Goal: Transaction & Acquisition: Purchase product/service

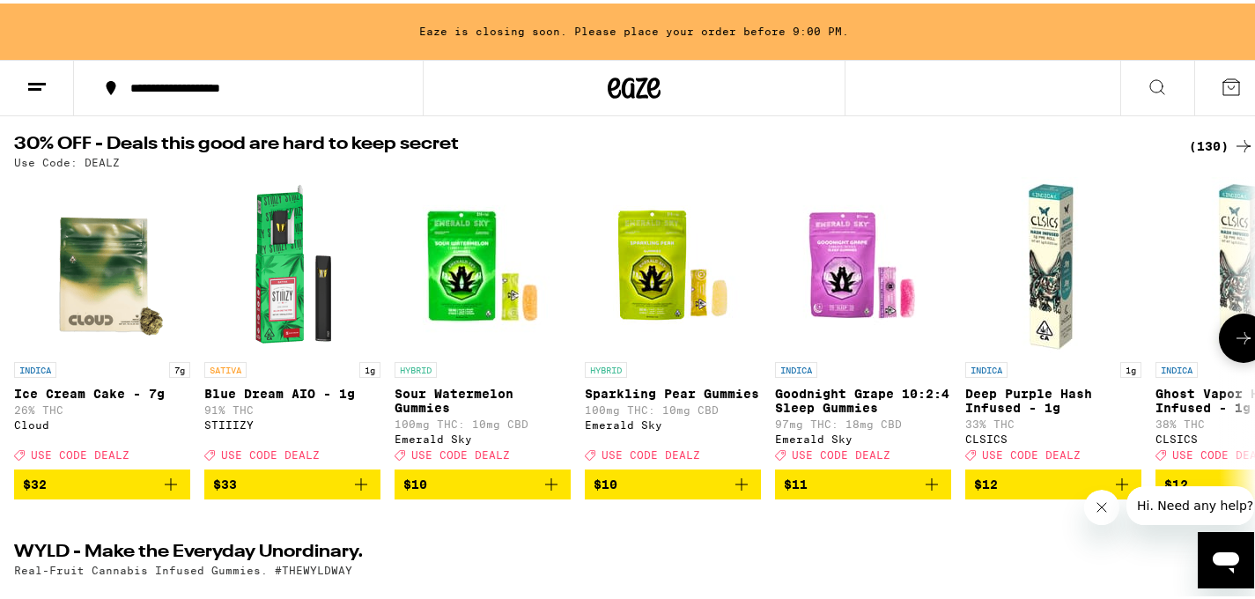
scroll to position [199, 0]
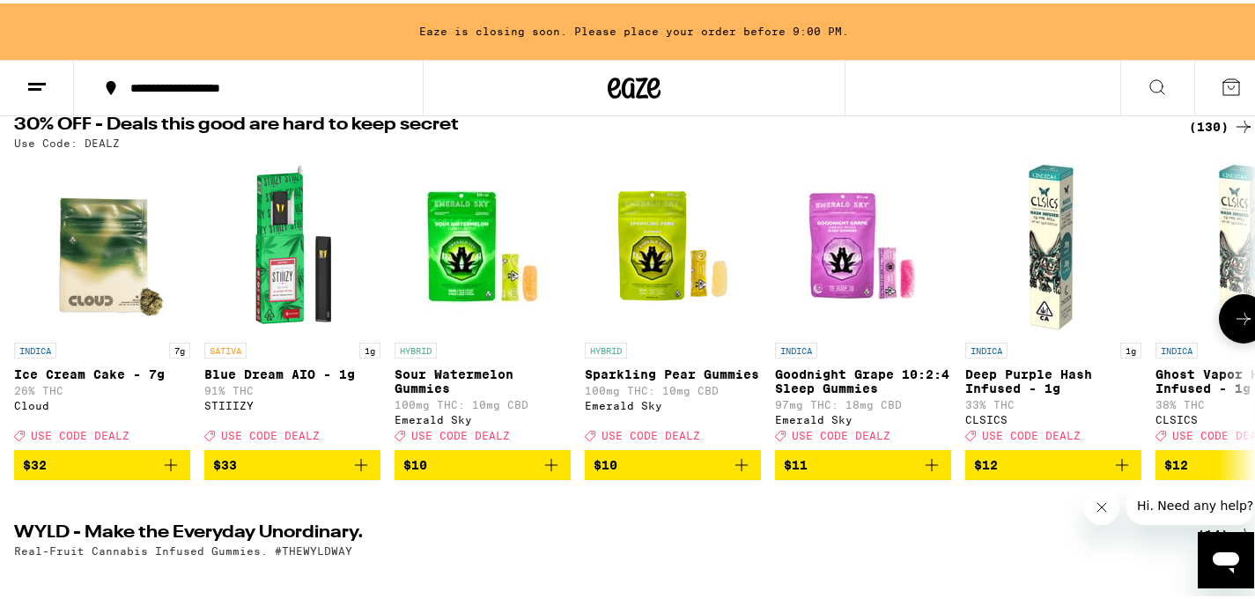
click at [178, 472] on icon "Add to bag" at bounding box center [170, 461] width 21 height 21
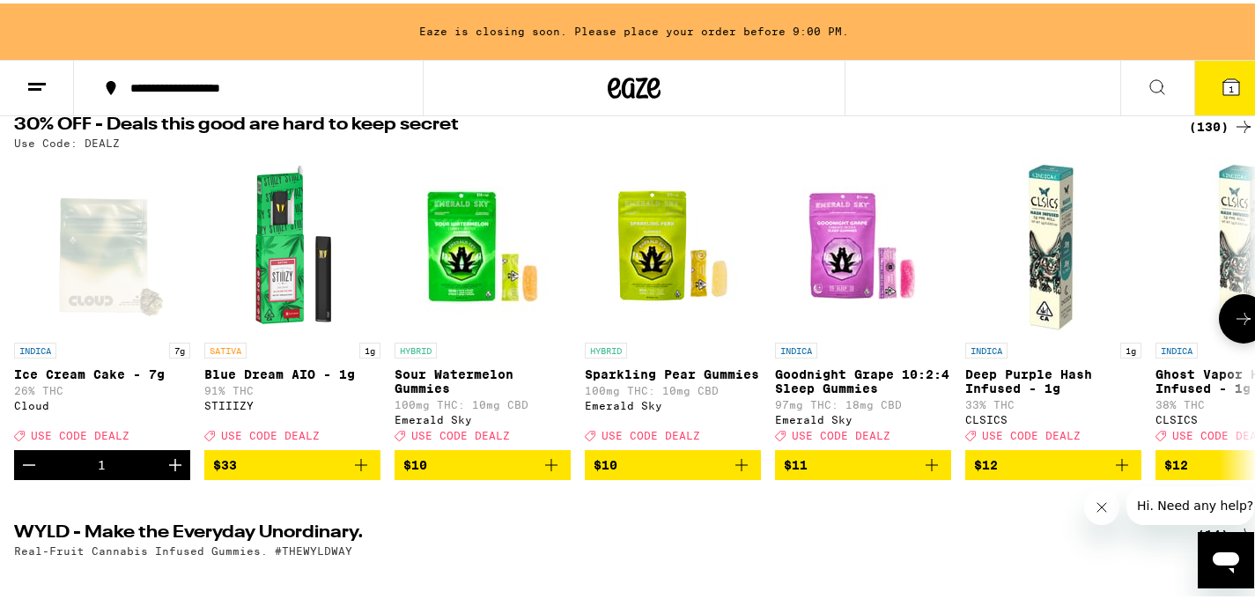
click at [178, 472] on icon "Increment" at bounding box center [175, 461] width 21 height 21
click at [1223, 84] on icon at bounding box center [1231, 84] width 16 height 16
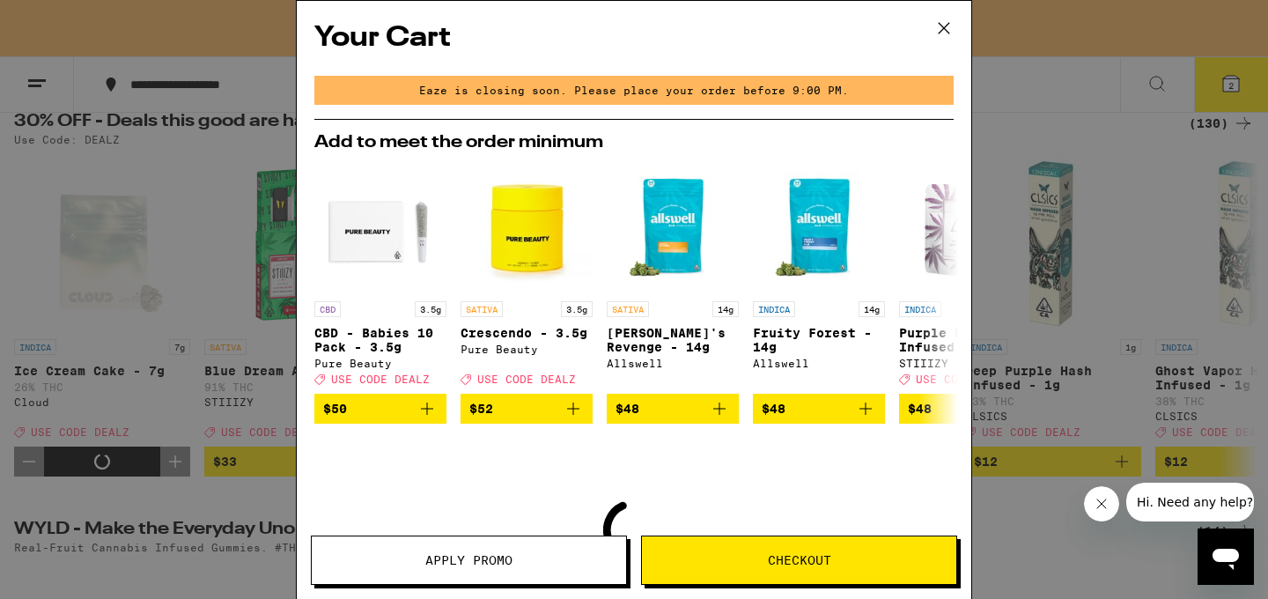
click at [482, 542] on button "Apply Promo" at bounding box center [469, 559] width 316 height 49
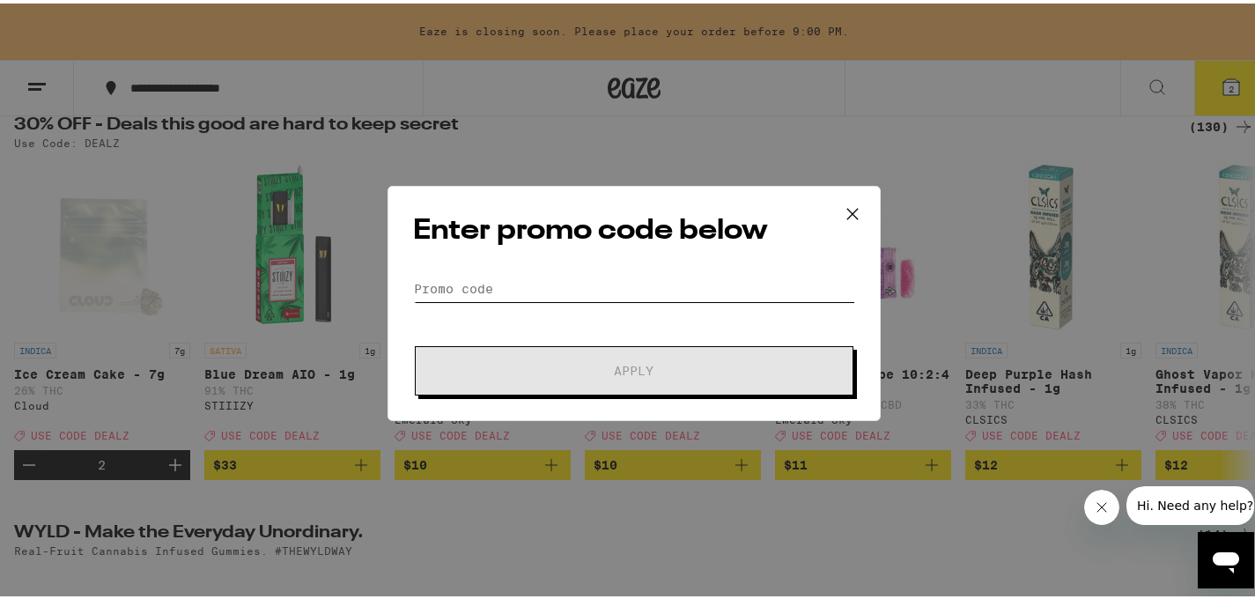
click at [540, 275] on input "Promo Code" at bounding box center [634, 285] width 442 height 26
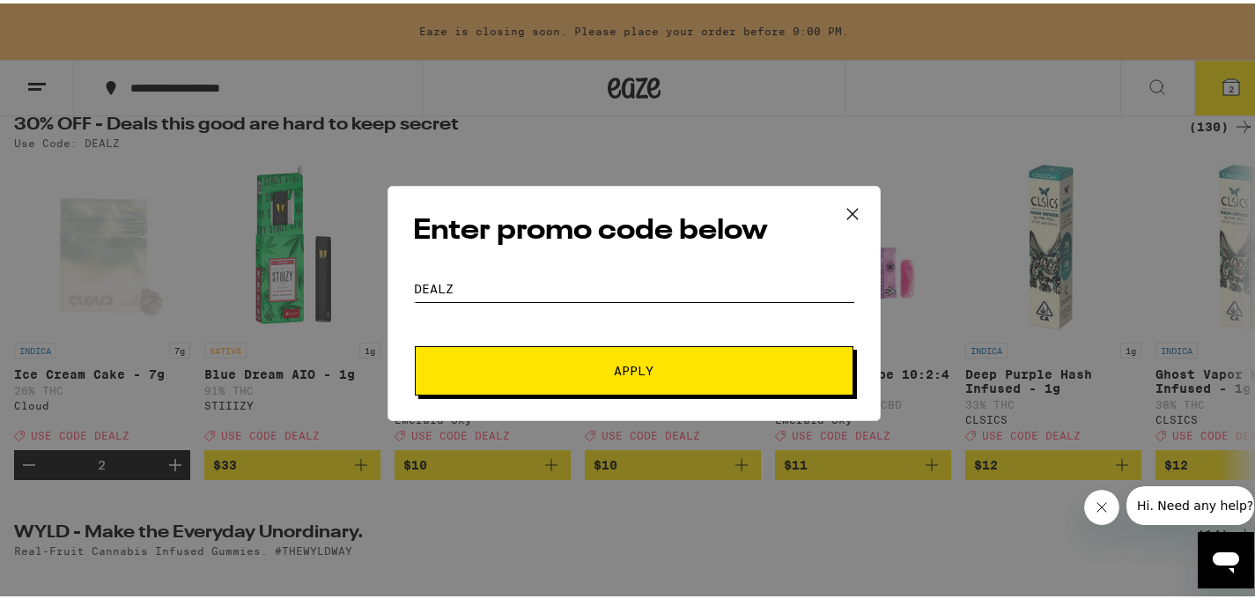
type input "dealz"
click at [549, 374] on button "Apply" at bounding box center [634, 367] width 439 height 49
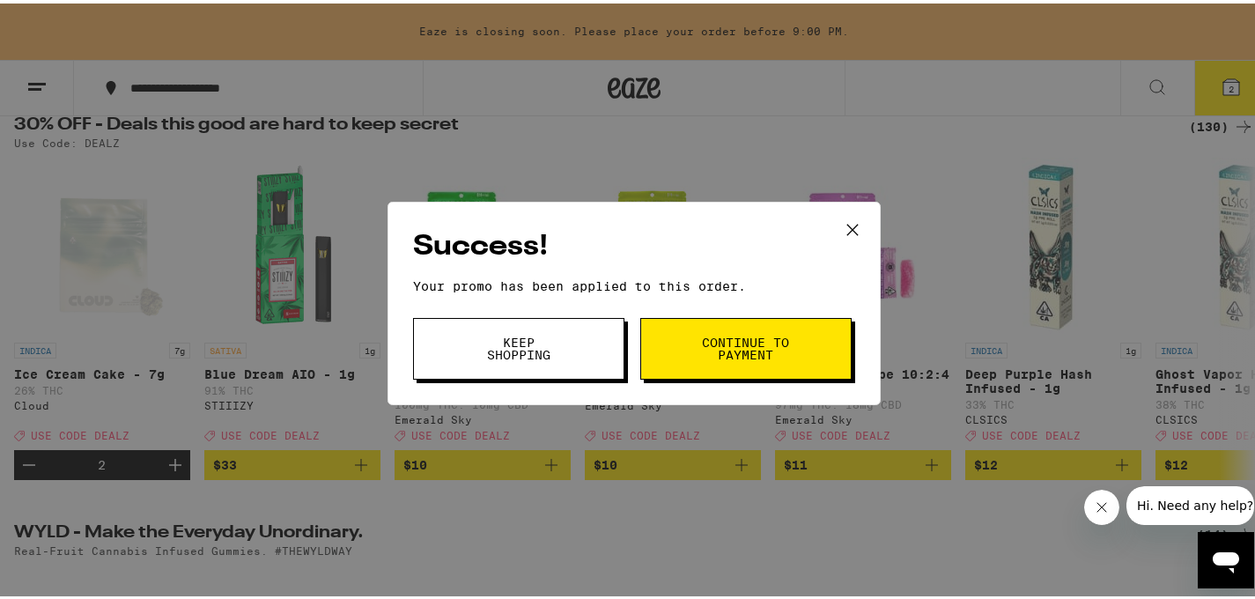
click at [765, 357] on span "Continue to payment" at bounding box center [746, 345] width 90 height 25
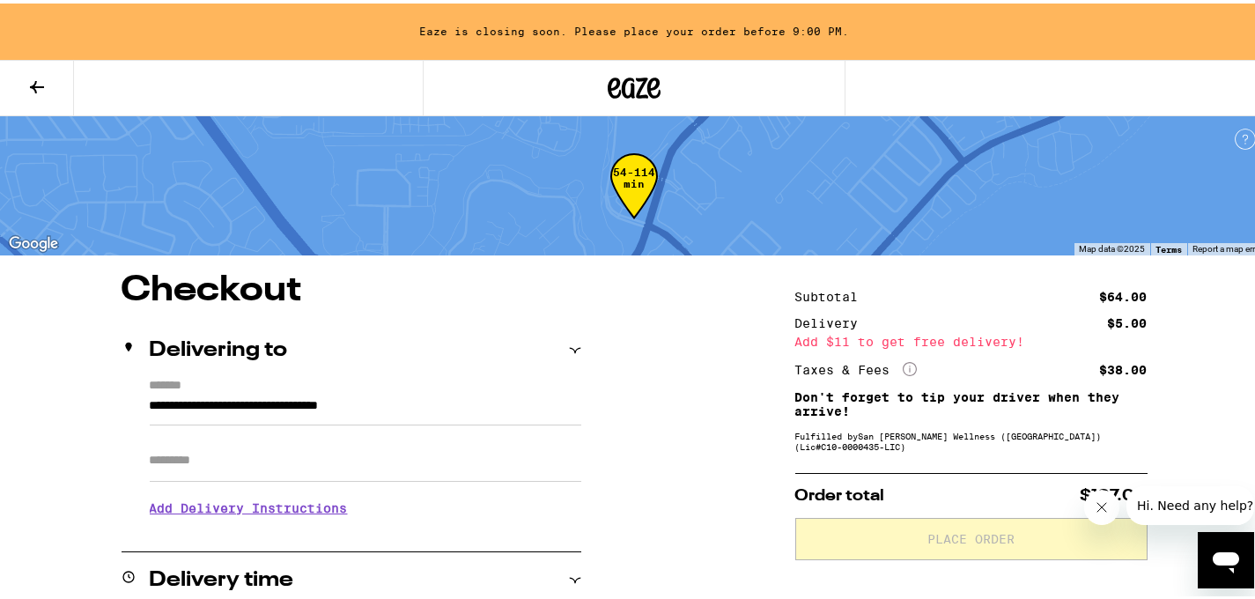
click at [416, 467] on input "Apt/Suite" at bounding box center [365, 457] width 431 height 42
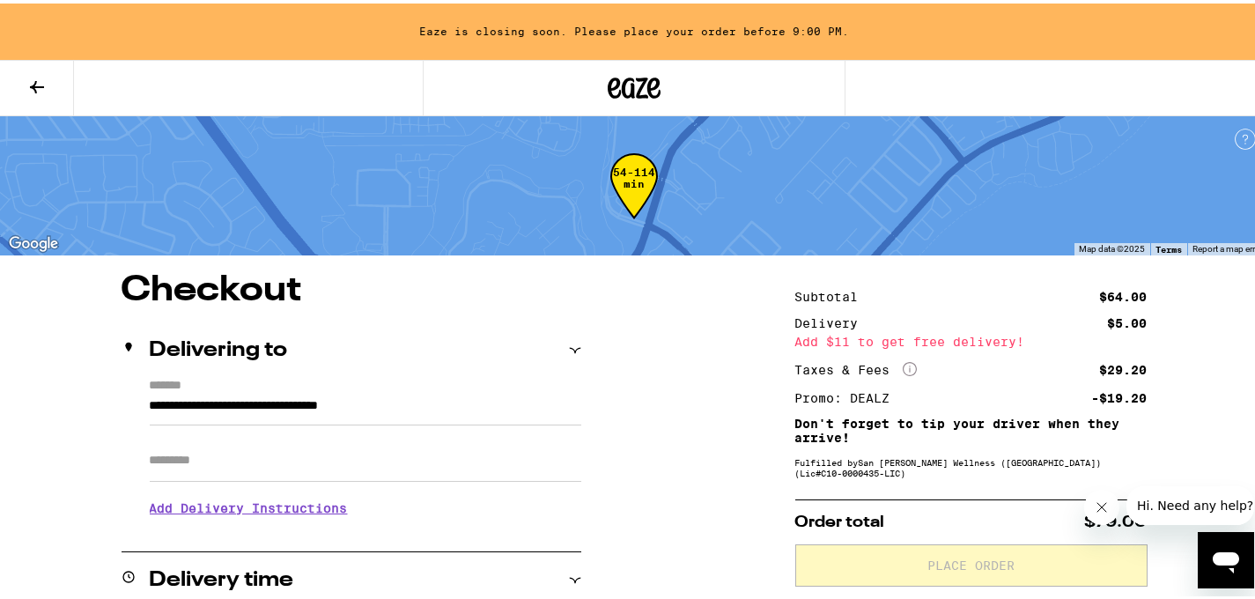
type input "****"
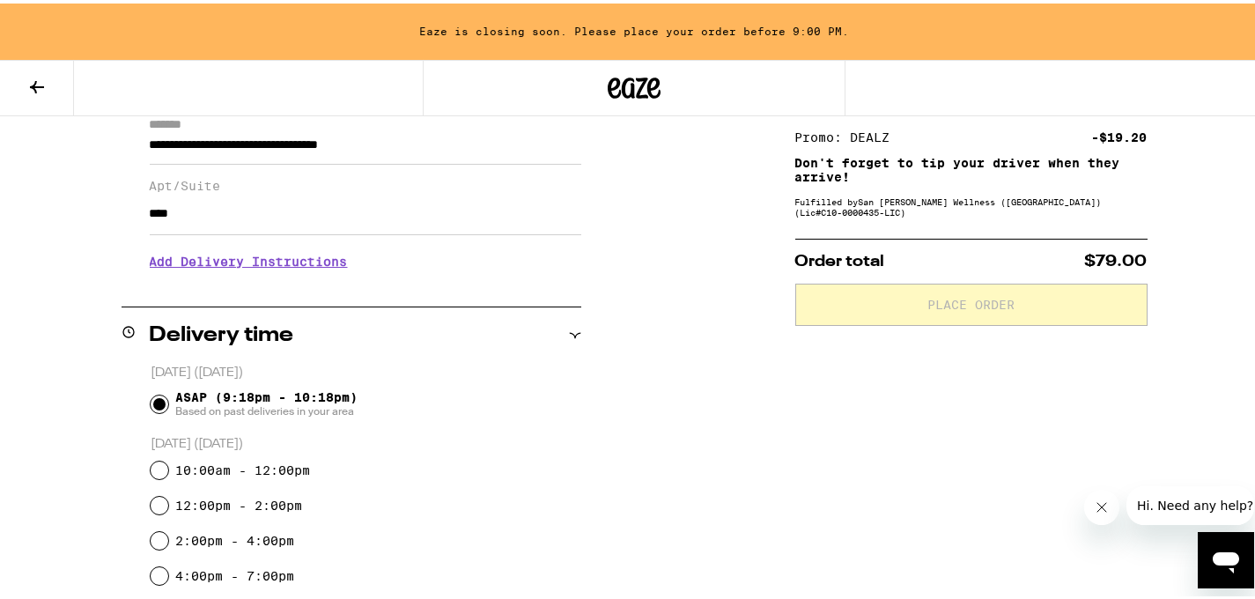
scroll to position [262, 0]
click at [270, 265] on h3 "Add Delivery Instructions" at bounding box center [365, 257] width 431 height 41
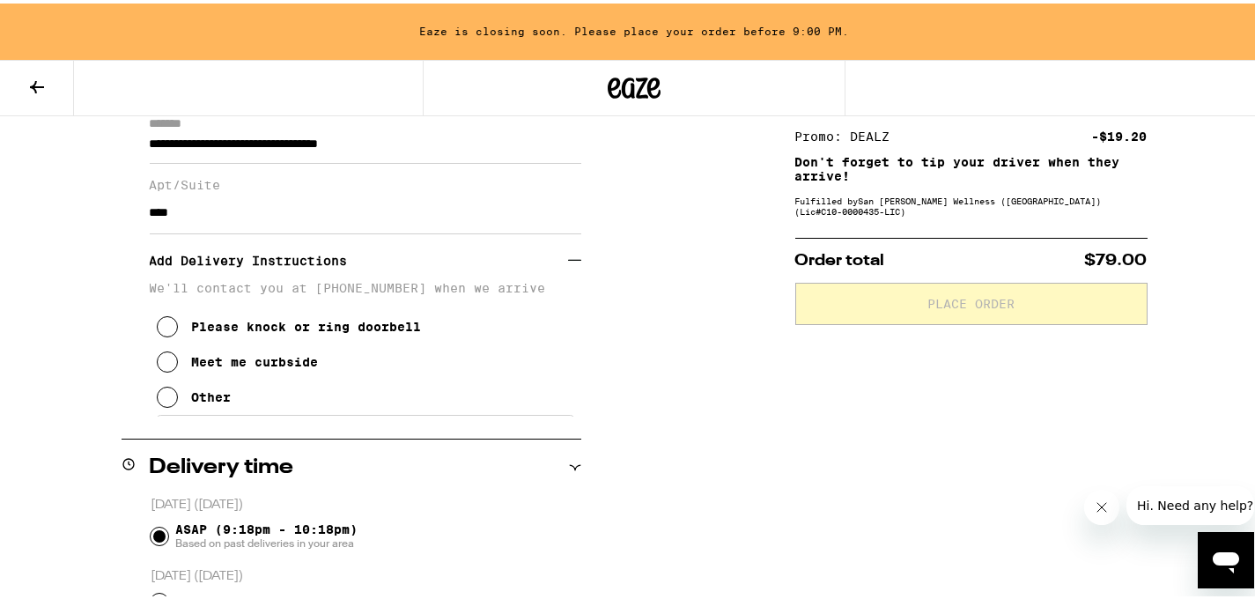
click at [216, 376] on button "Meet me curbside" at bounding box center [238, 358] width 162 height 35
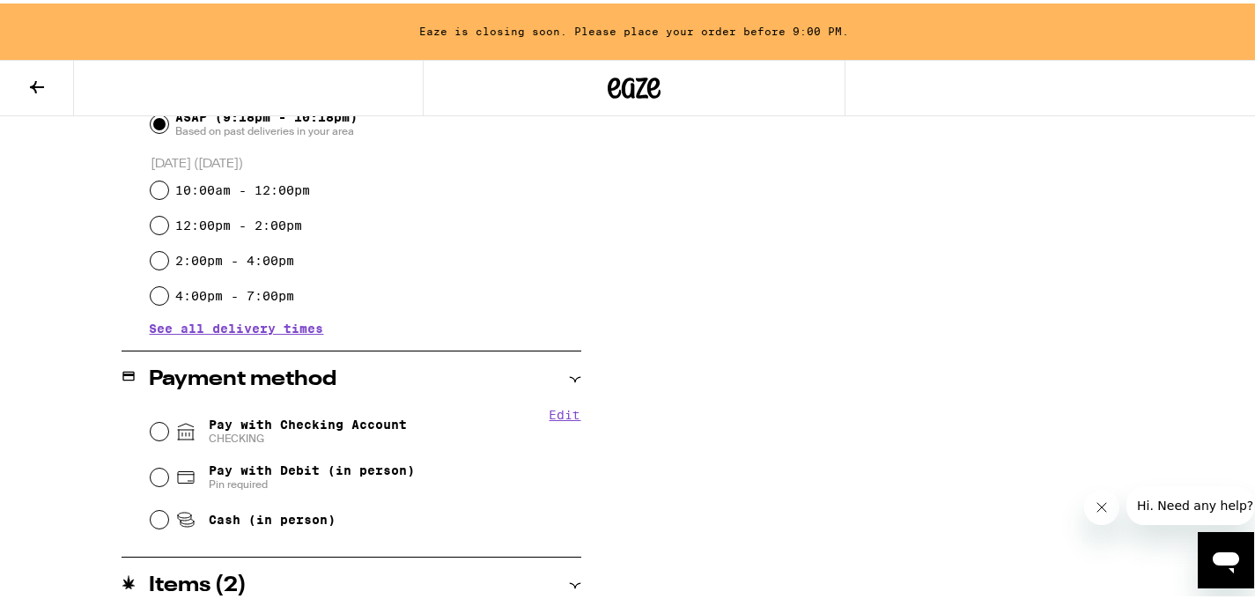
scroll to position [700, 0]
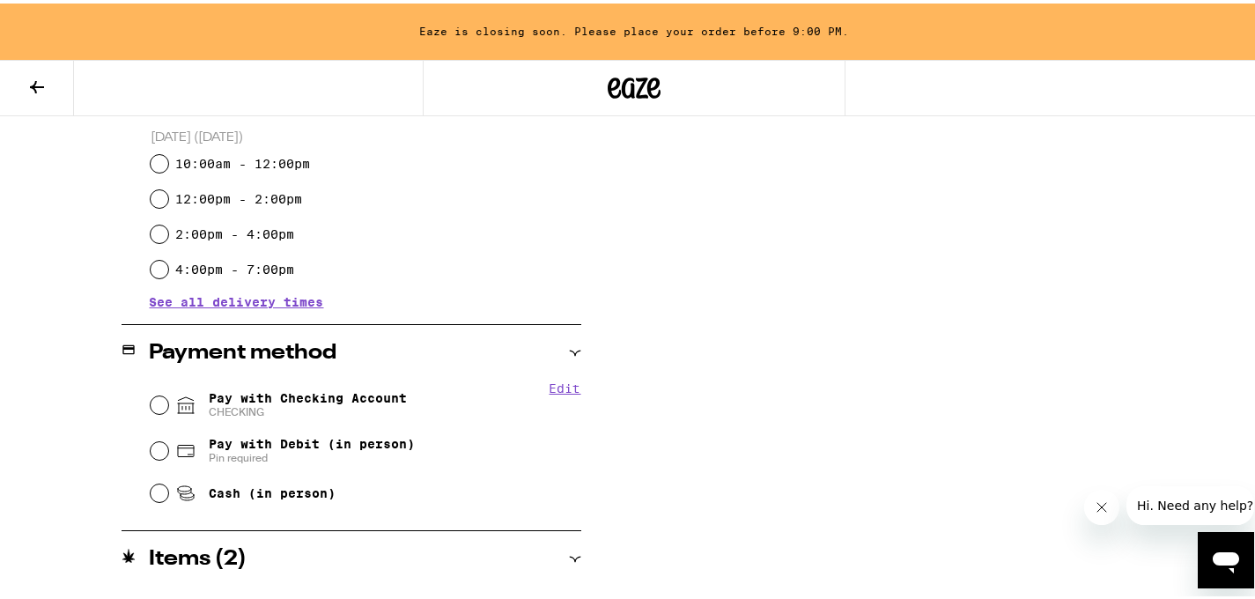
click at [165, 402] on div "Pay with Checking Account CHECKING" at bounding box center [366, 402] width 431 height 46
click at [157, 402] on input "Pay with Checking Account CHECKING" at bounding box center [160, 402] width 18 height 18
radio input "true"
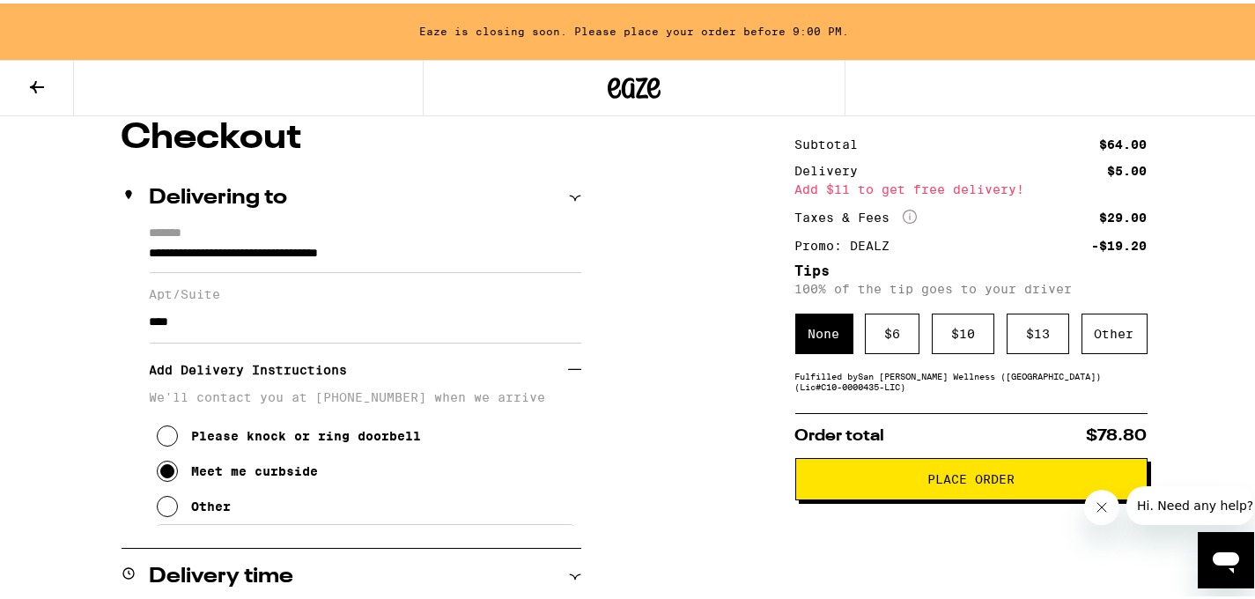
scroll to position [203, 0]
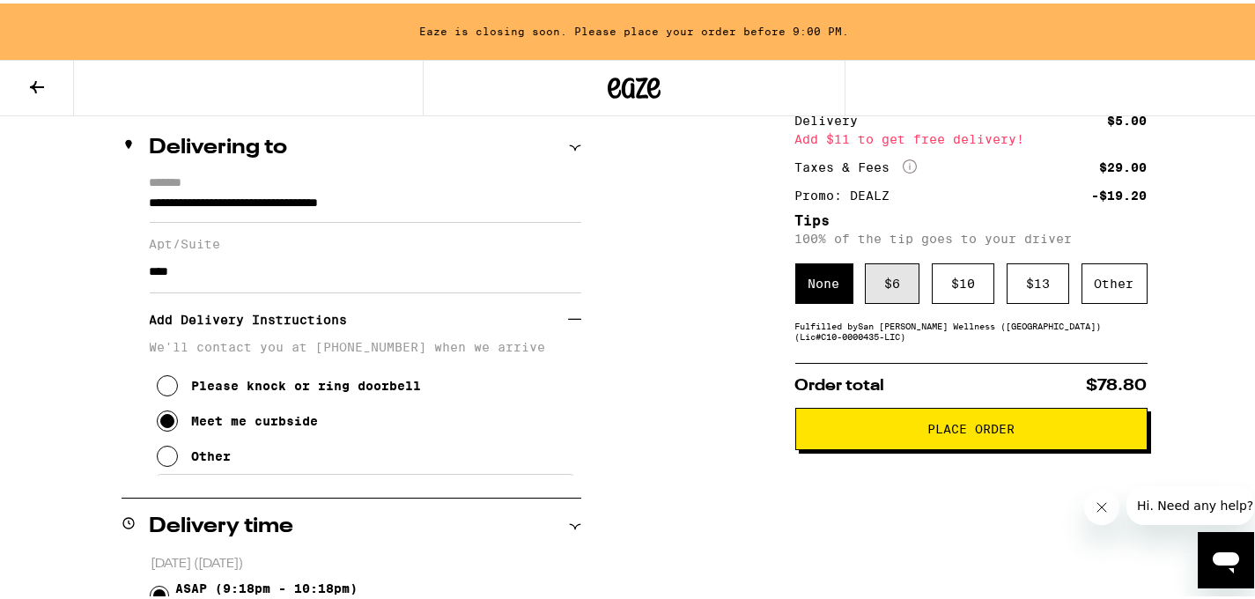
click at [891, 300] on div "$ 6" at bounding box center [892, 280] width 55 height 41
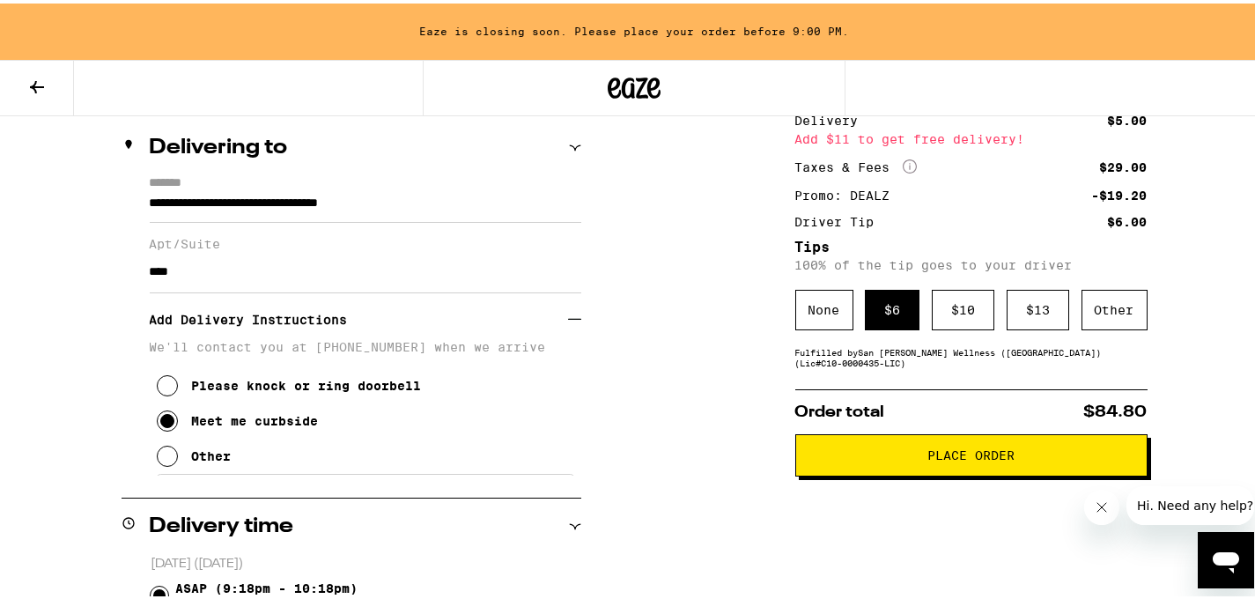
click at [907, 452] on span "Place Order" at bounding box center [971, 452] width 322 height 12
